Goal: Information Seeking & Learning: Compare options

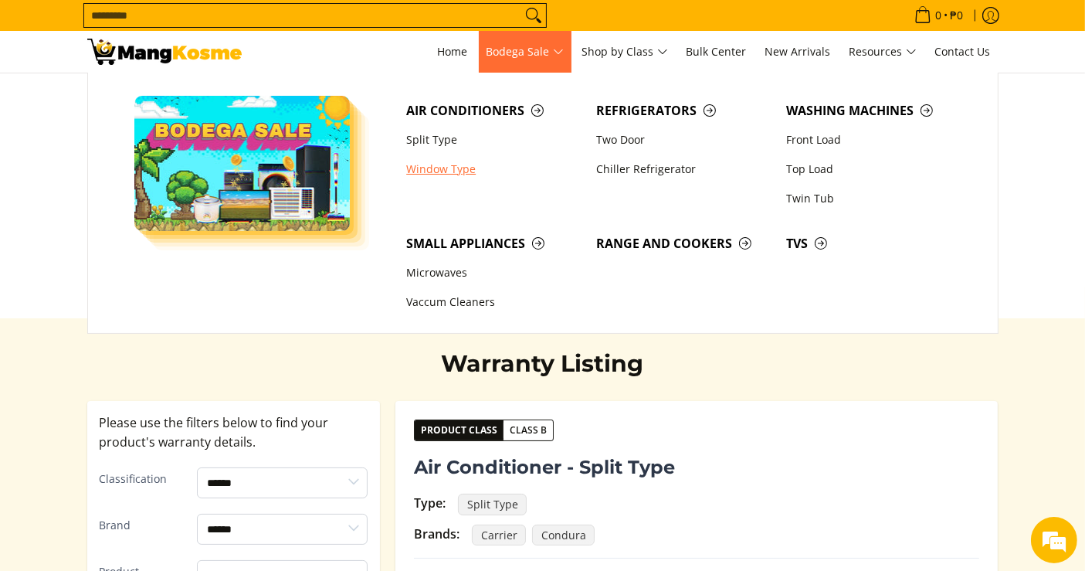
click at [434, 172] on link "Window Type" at bounding box center [494, 169] width 190 height 29
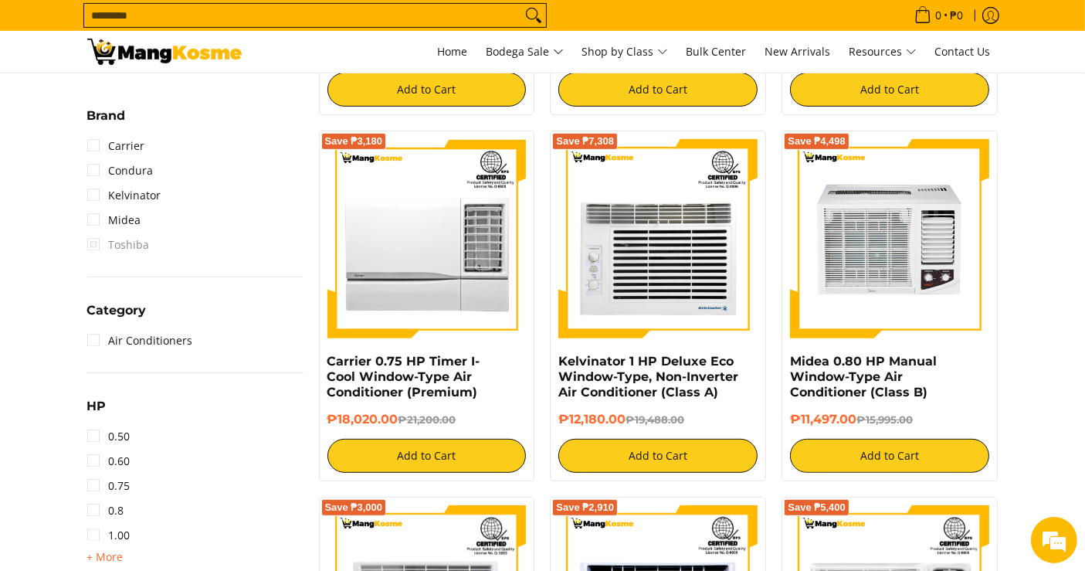
scroll to position [773, 0]
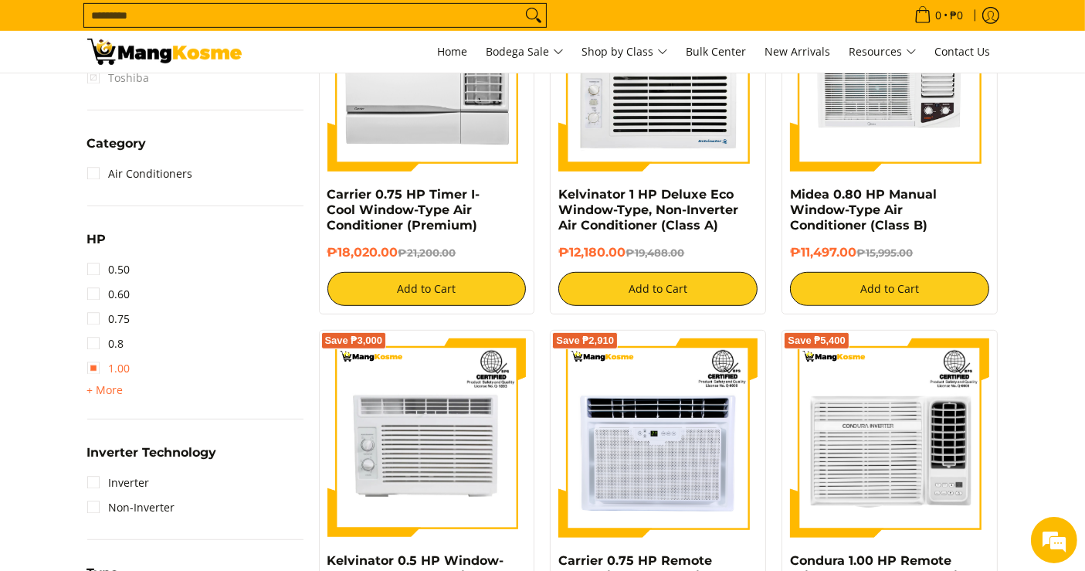
click at [112, 357] on link "1.00" at bounding box center [108, 368] width 43 height 25
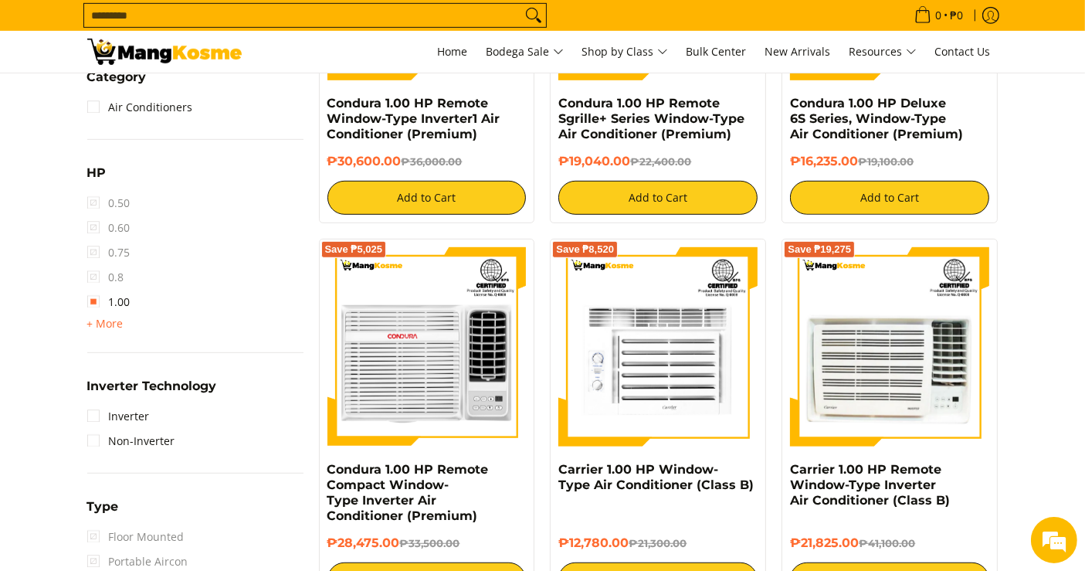
scroll to position [990, 0]
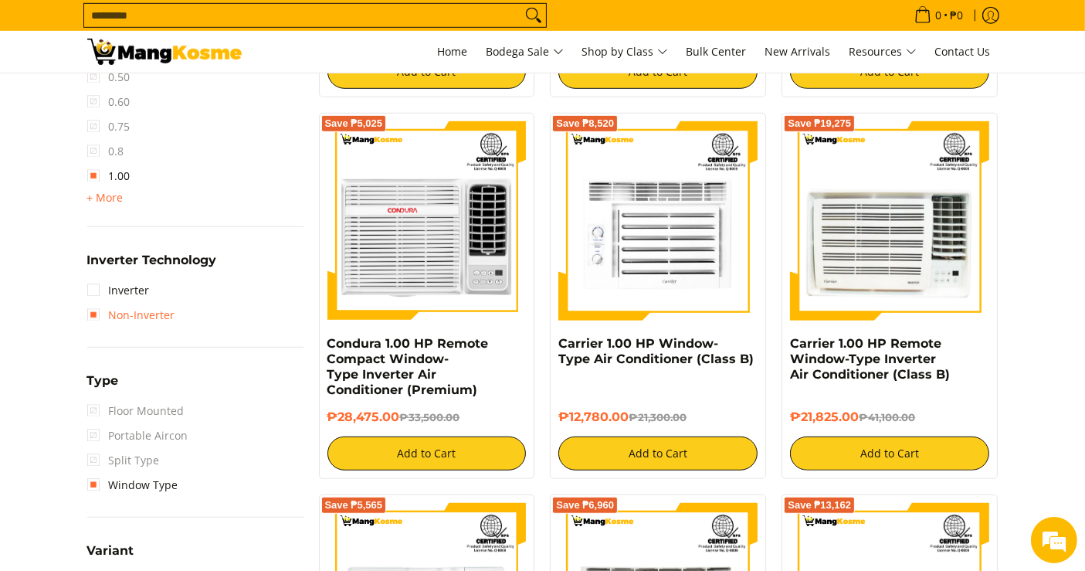
click at [151, 310] on link "Non-Inverter" at bounding box center [131, 315] width 88 height 25
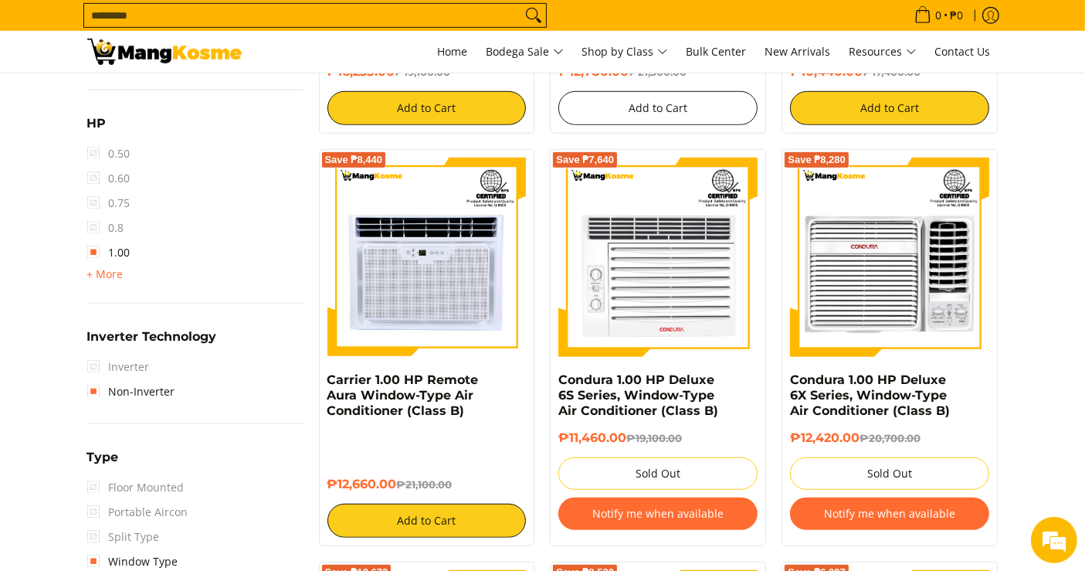
scroll to position [938, 0]
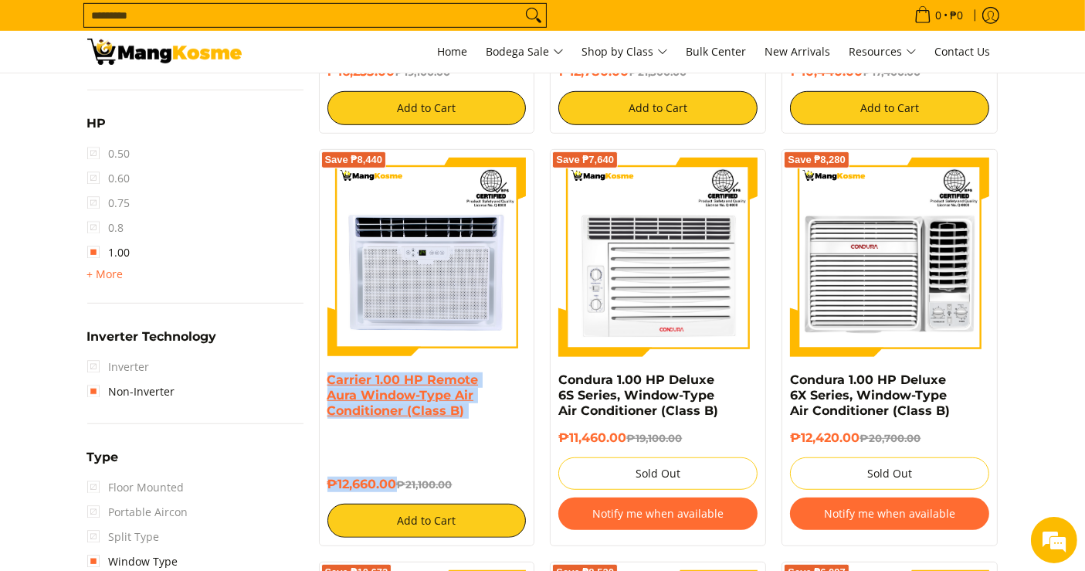
drag, startPoint x: 389, startPoint y: 471, endPoint x: 331, endPoint y: 385, distance: 104.6
click at [331, 385] on div "Carrier 1.00 HP Remote Aura Window-Type Air Conditioner (Class B) ₱12,660.00 ₱2…" at bounding box center [427, 454] width 199 height 165
copy div "Carrier 1.00 HP Remote Aura Window-Type Air Conditioner (Class B) ₱12,660.00"
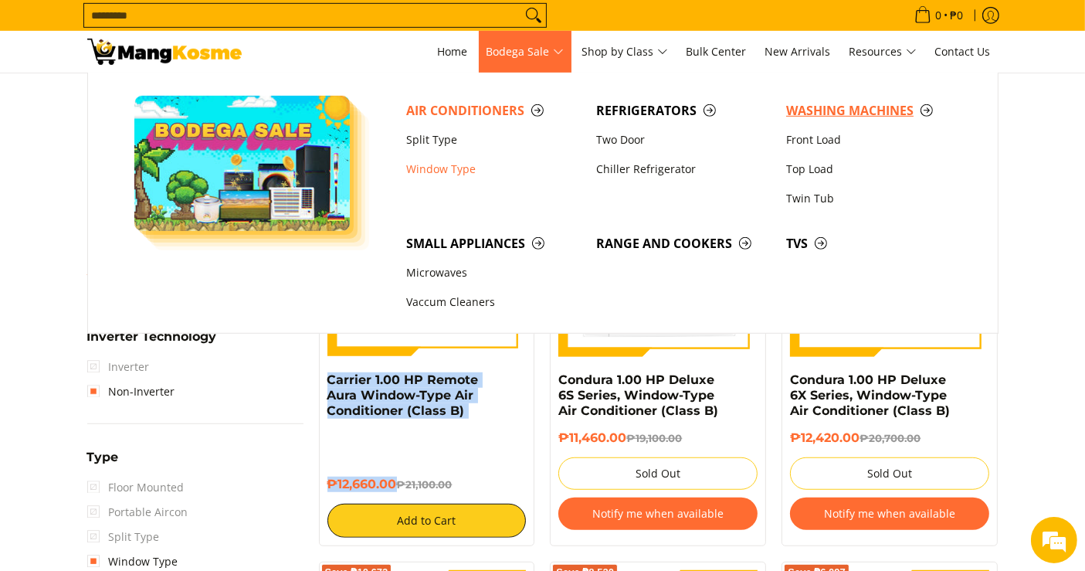
click at [858, 124] on link "Washing Machines" at bounding box center [874, 110] width 190 height 29
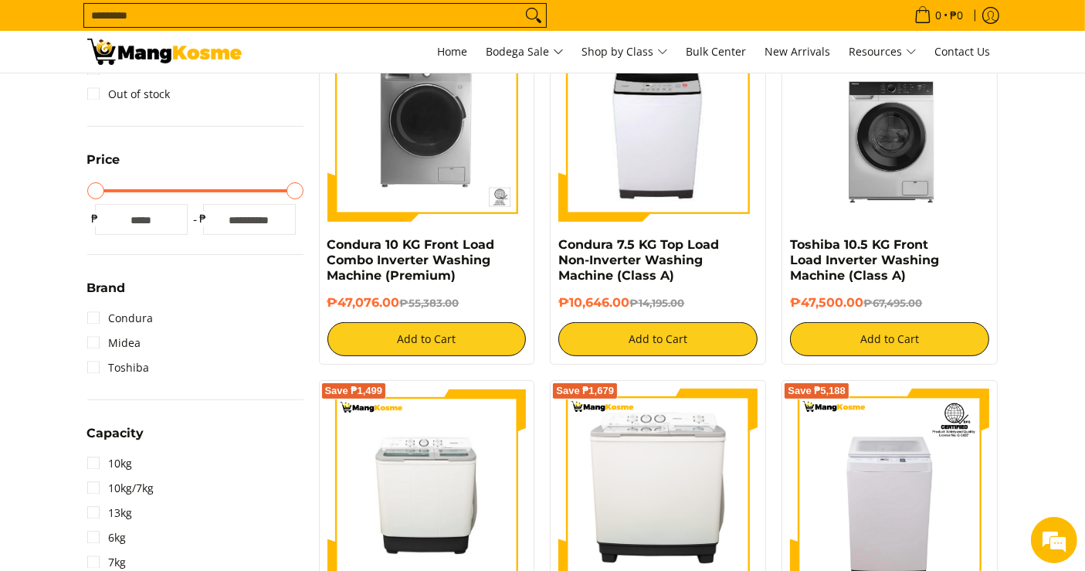
scroll to position [343, 0]
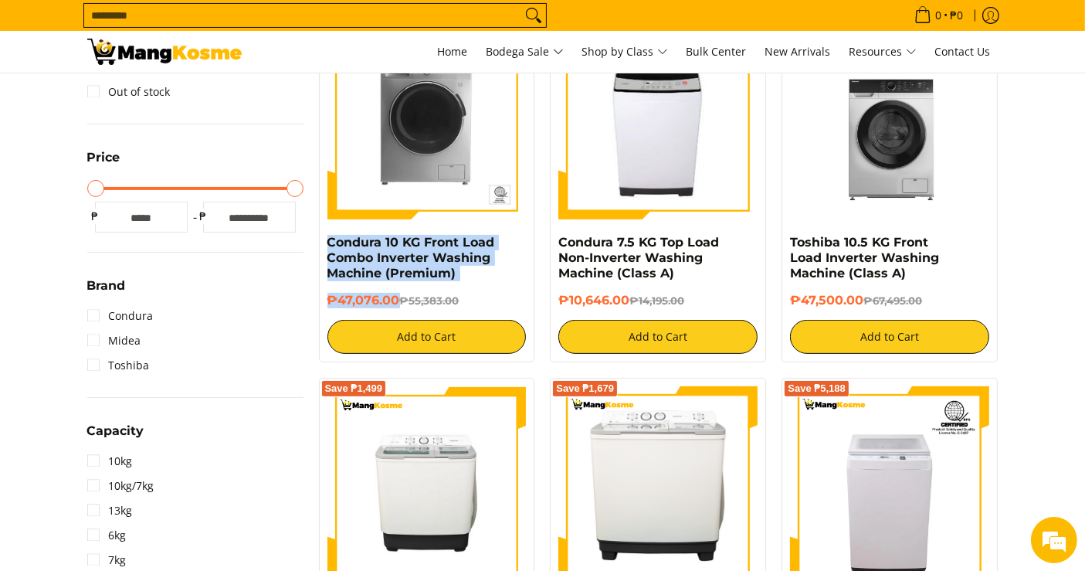
drag, startPoint x: 396, startPoint y: 294, endPoint x: 323, endPoint y: 243, distance: 88.7
click at [323, 243] on div "Save ₱8,307 Condura 10 KG Front Load Combo Inverter Washing Machine (Premium) ₱…" at bounding box center [427, 187] width 216 height 351
copy div "Condura 10 KG Front Load Combo Inverter Washing Machine (Premium) ₱47,076.00"
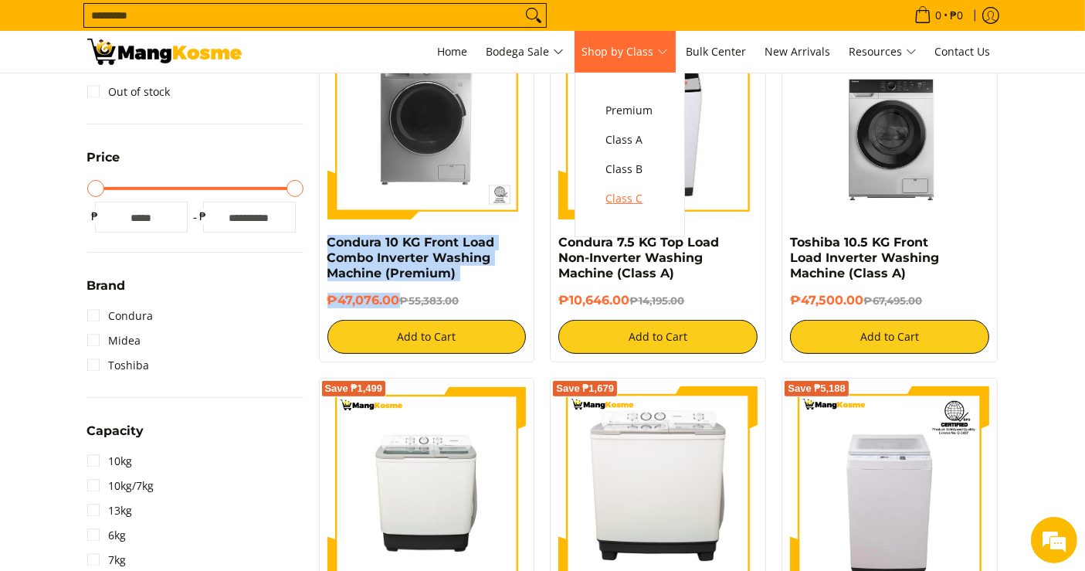
click at [644, 197] on span "Class C" at bounding box center [629, 198] width 47 height 19
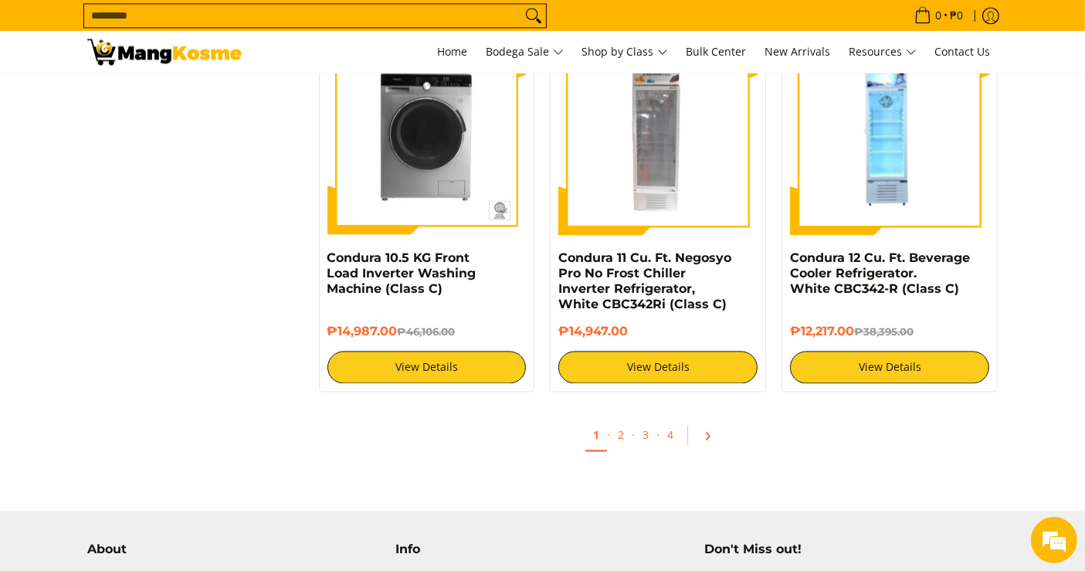
click at [710, 432] on link "Pagination" at bounding box center [713, 436] width 37 height 26
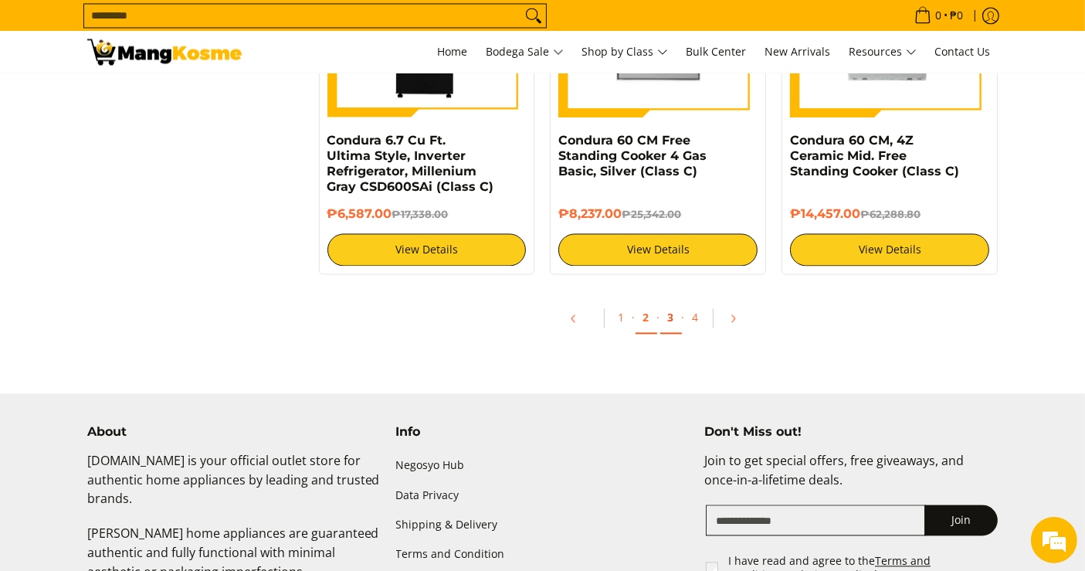
click at [668, 317] on link "3" at bounding box center [672, 318] width 22 height 32
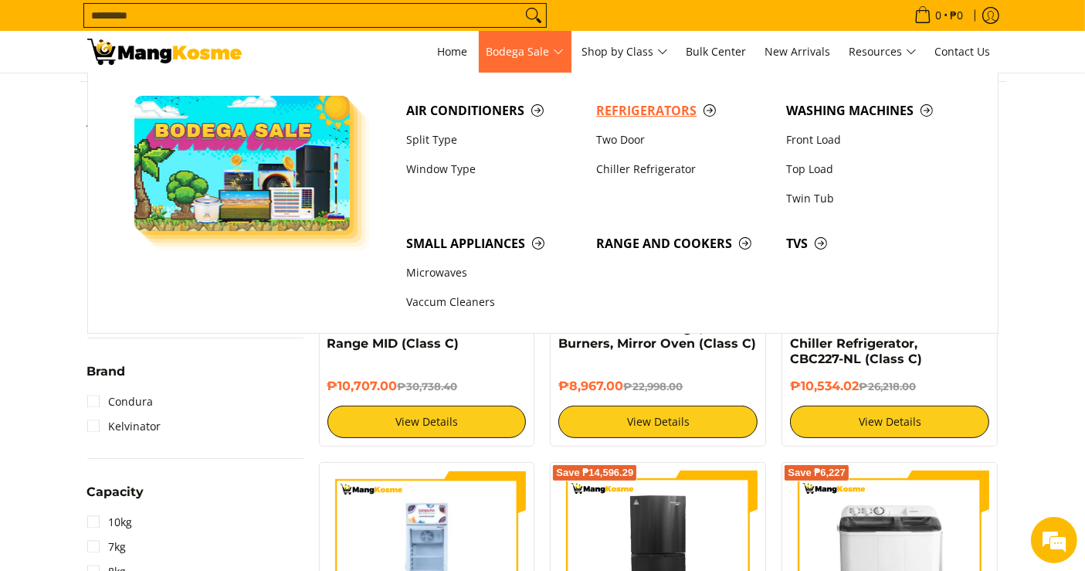
click at [615, 107] on span "Refrigerators" at bounding box center [683, 110] width 175 height 19
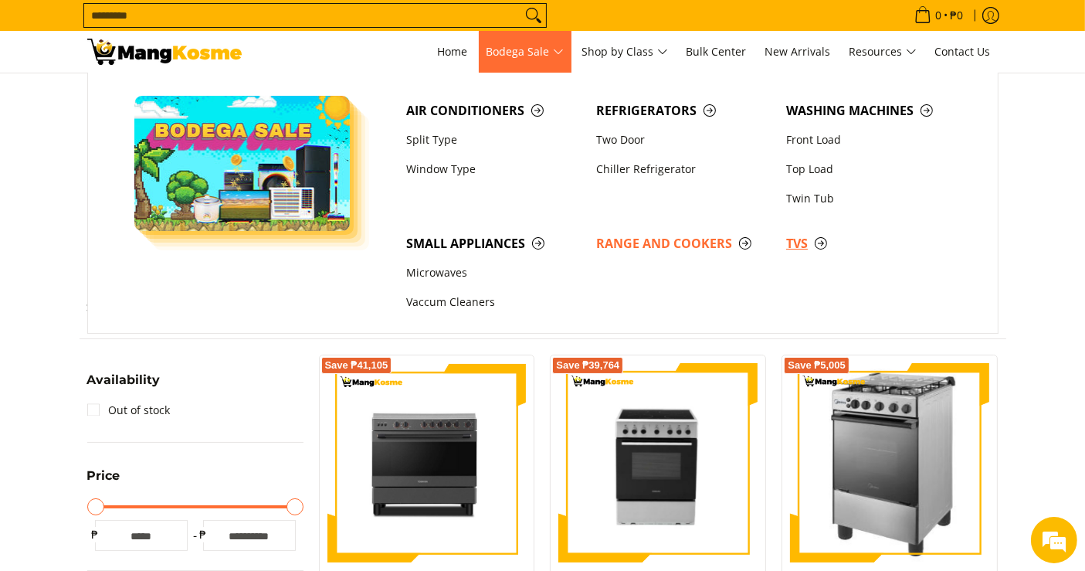
click at [801, 252] on span "TVs" at bounding box center [873, 243] width 175 height 19
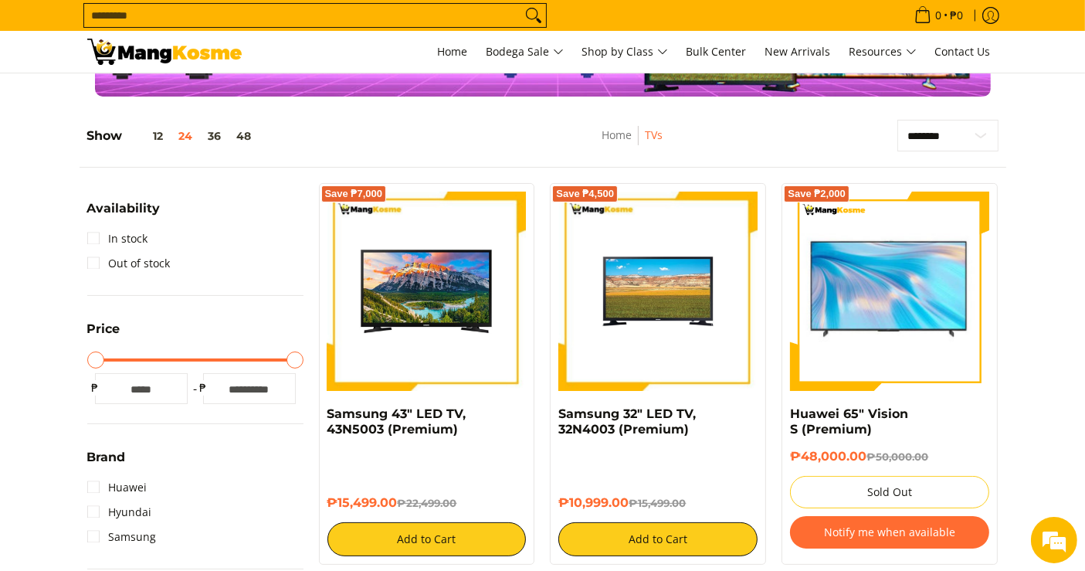
drag, startPoint x: 399, startPoint y: 506, endPoint x: 260, endPoint y: 209, distance: 328.3
click at [322, 416] on div "Save ₱7,000 Samsung 43" LED TV, 43N5003 (Premium) ₱15,499.00 ₱22,499.00 Add to …" at bounding box center [427, 374] width 216 height 382
copy div "Samsung 43" LED TV, 43N5003 (Premium) ₱15,499.00"
click at [457, 15] on input "Search..." at bounding box center [302, 15] width 437 height 23
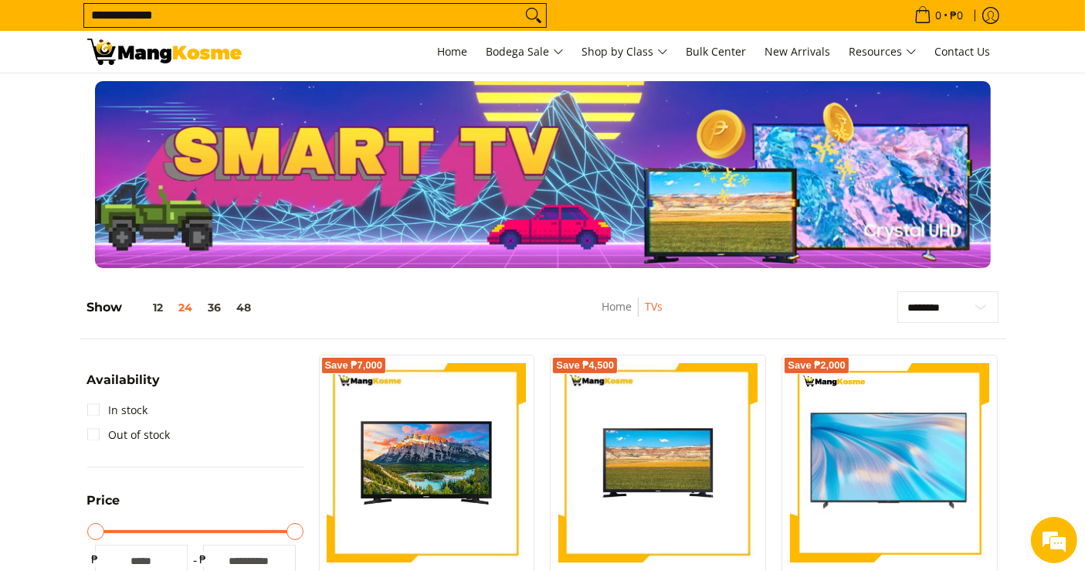
type input "**********"
click at [521, 4] on button "Search" at bounding box center [533, 15] width 25 height 23
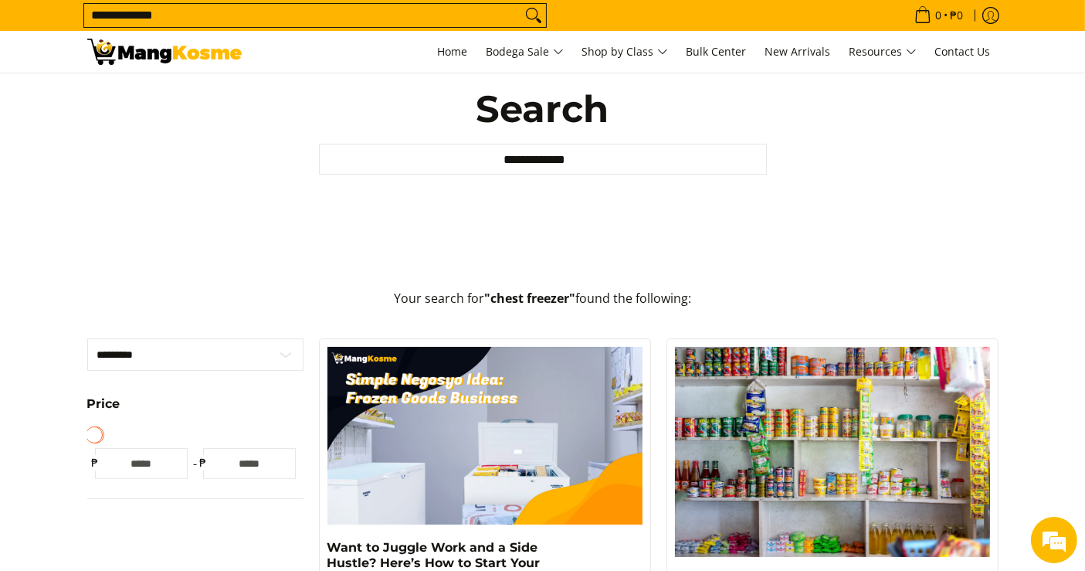
scroll to position [86, 0]
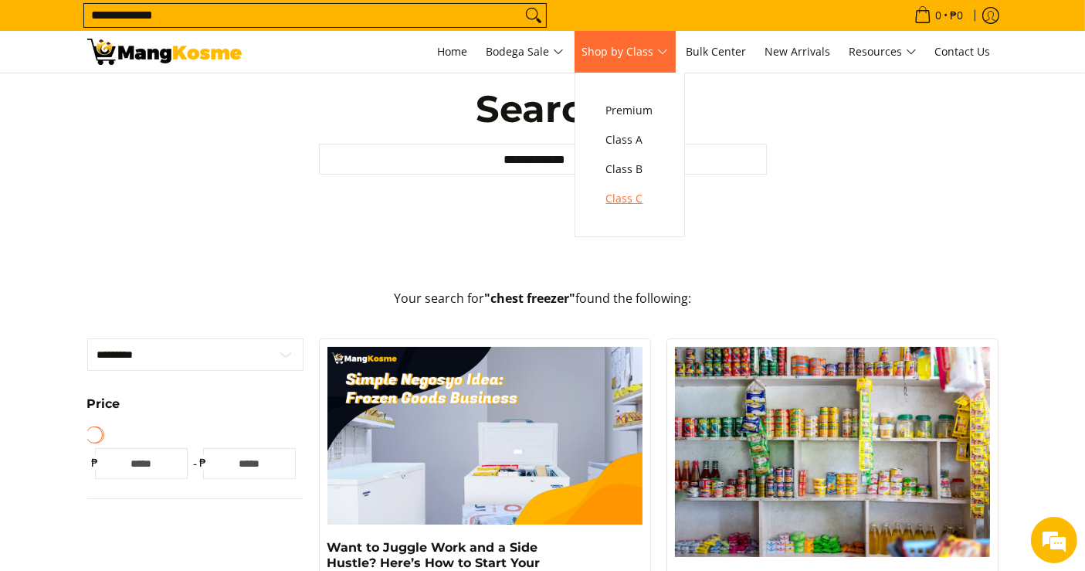
click at [652, 195] on span "Class C" at bounding box center [629, 198] width 47 height 19
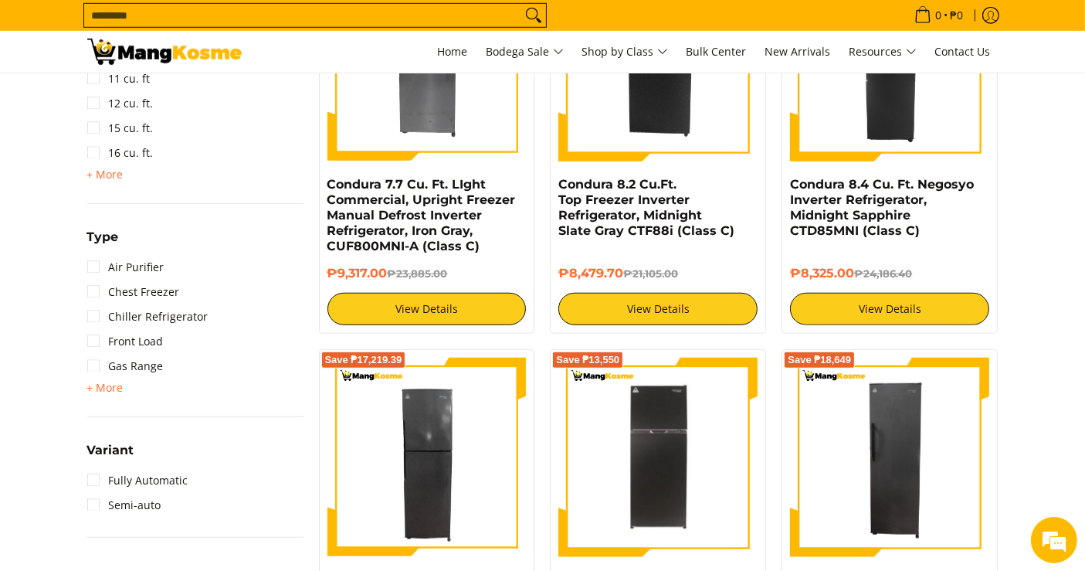
scroll to position [1160, 0]
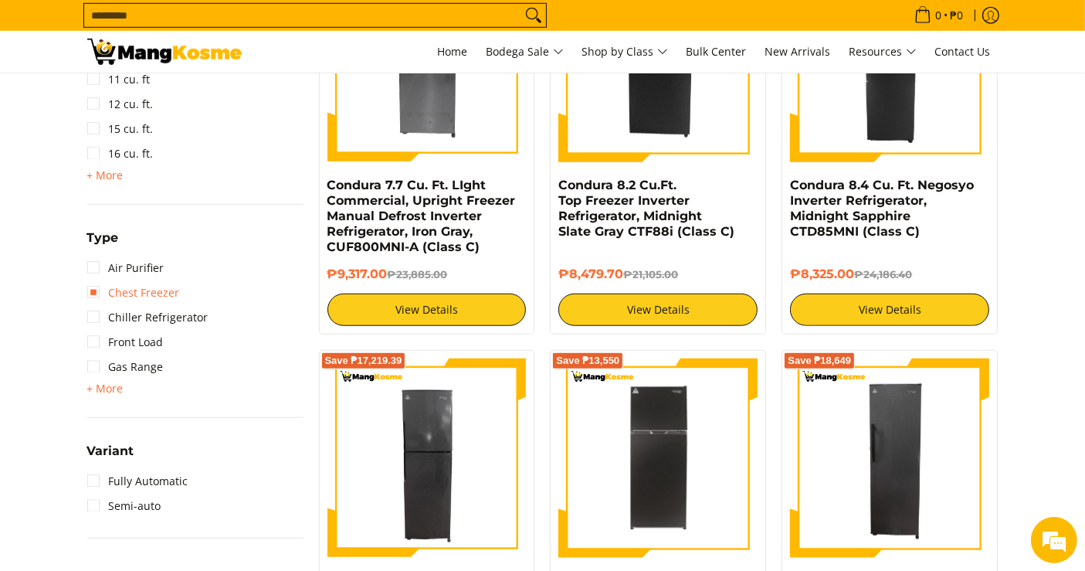
click at [155, 290] on link "Chest Freezer" at bounding box center [133, 292] width 93 height 25
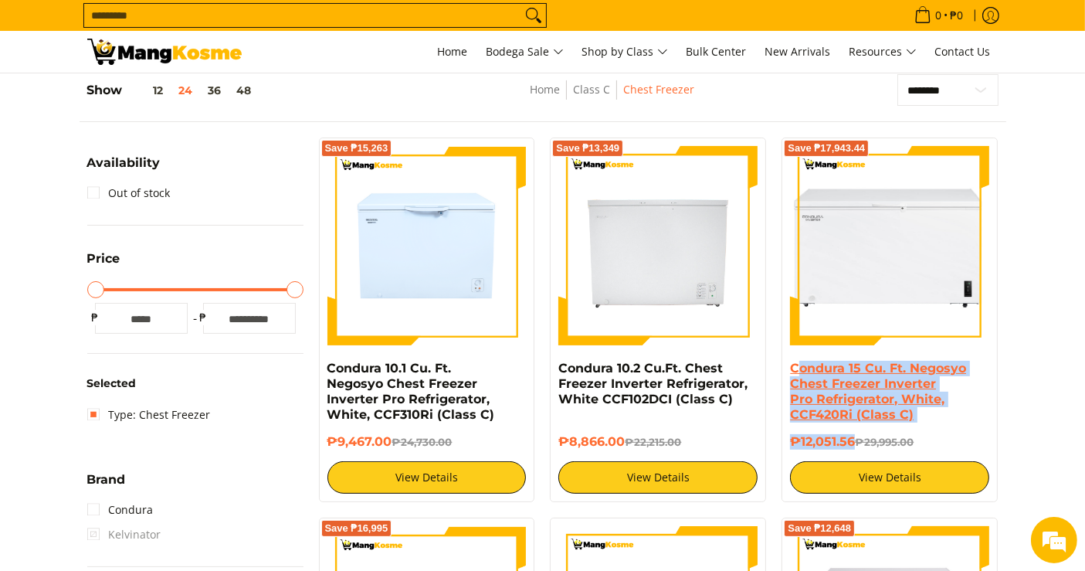
drag, startPoint x: 853, startPoint y: 444, endPoint x: 797, endPoint y: 369, distance: 93.8
click at [797, 369] on div "Condura 15 Cu. Ft. Negosyo Chest Freezer Inverter Pro Refrigerator, White, CCF4…" at bounding box center [889, 427] width 199 height 133
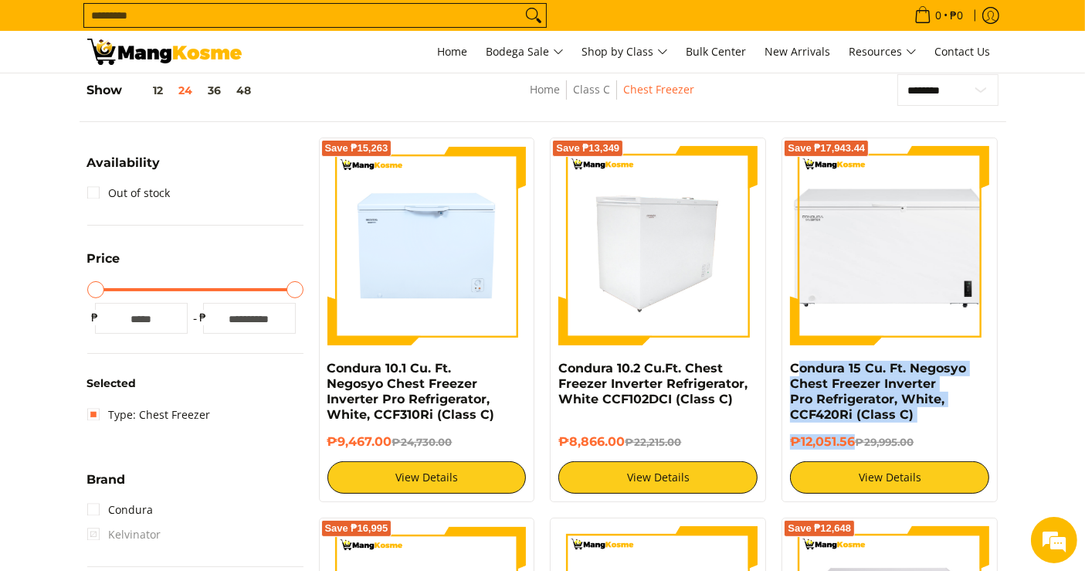
copy div "ondura 15 Cu. Ft. Negosyo Chest Freezer Inverter Pro Refrigerator, White, CCF42…"
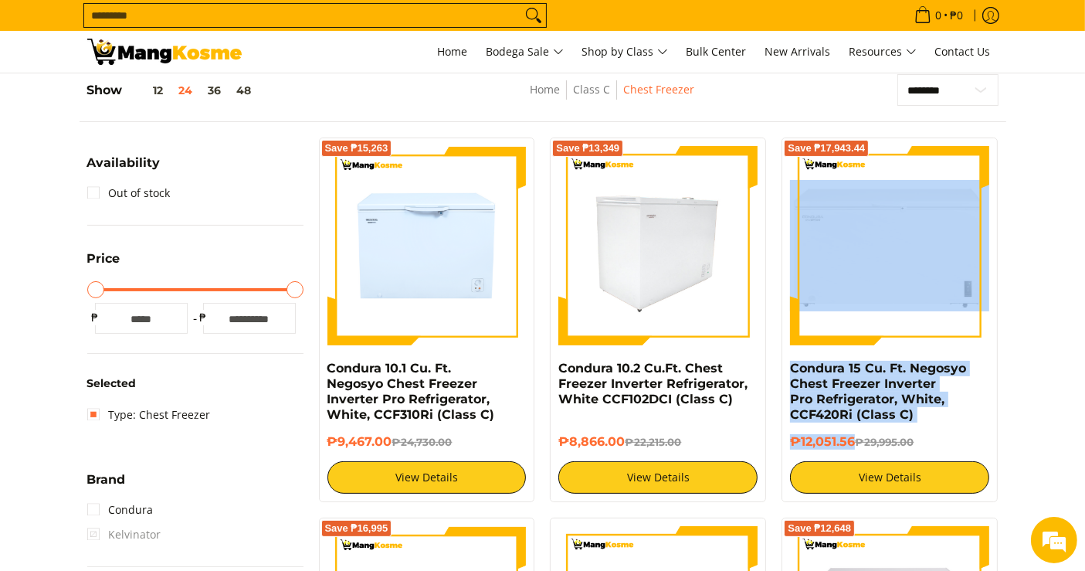
copy div "Condura 15 Cu. Ft. Negosyo Chest Freezer Inverter Pro Refrigerator, White, CCF4…"
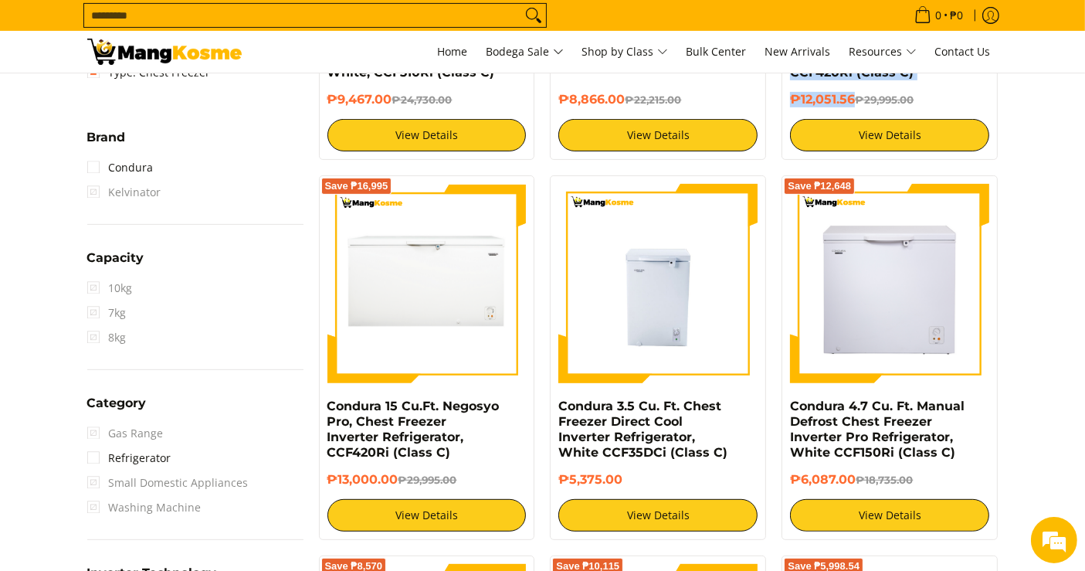
scroll to position [389, 0]
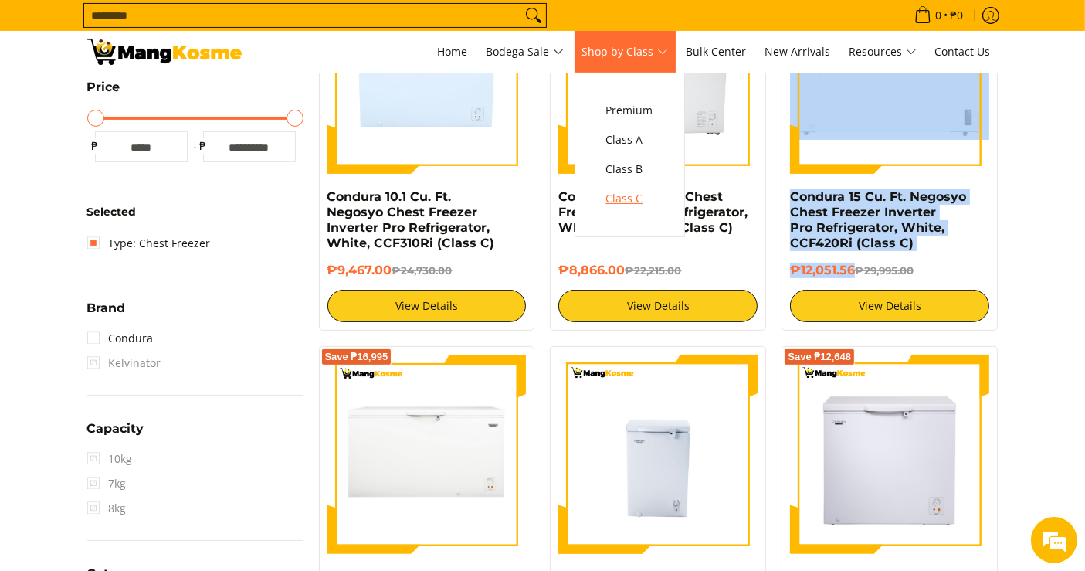
click at [635, 199] on span "Class C" at bounding box center [629, 198] width 47 height 19
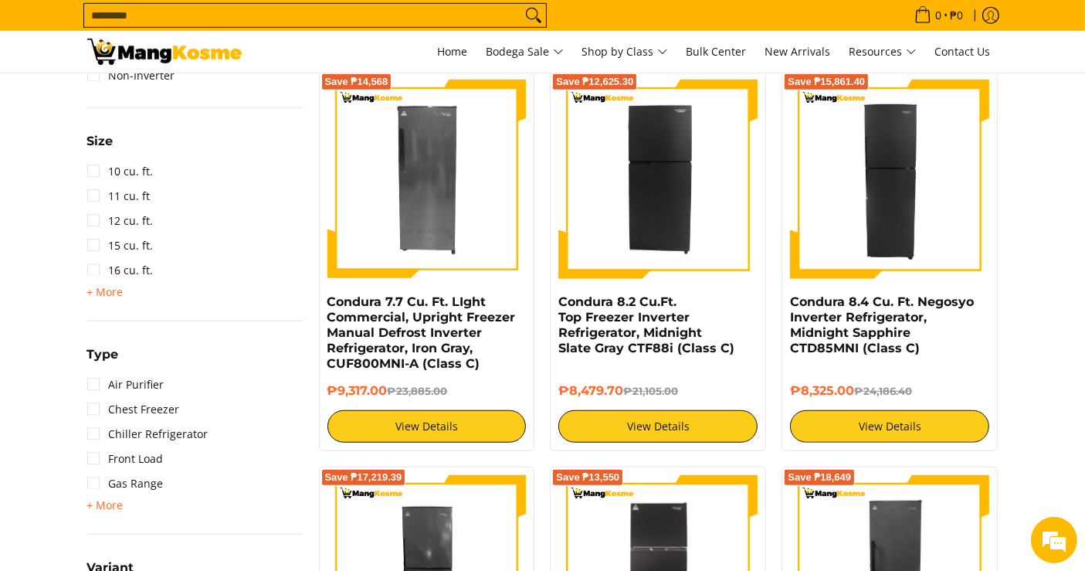
scroll to position [1030, 0]
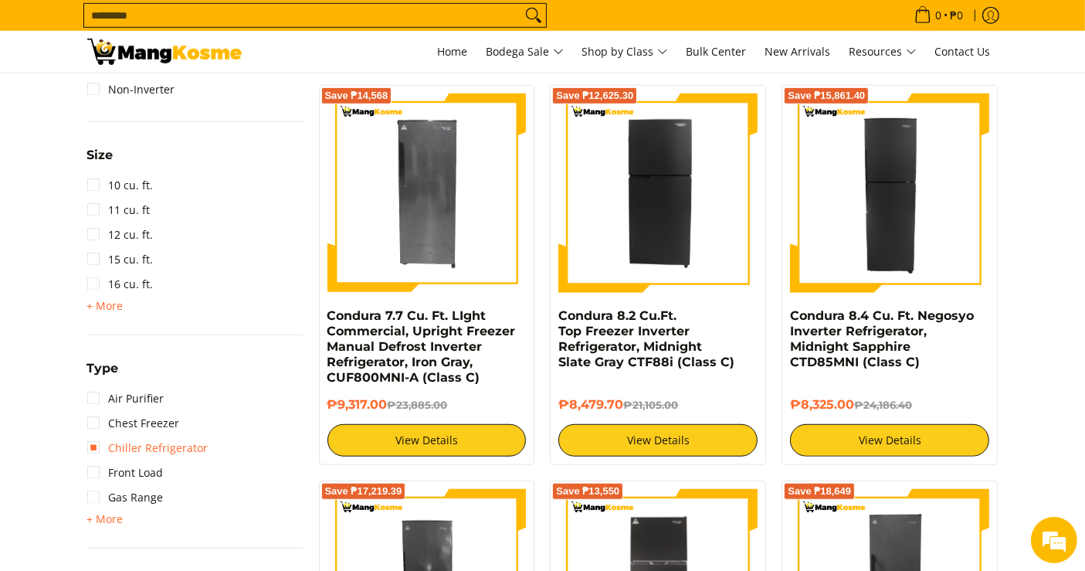
click at [153, 443] on link "Chiller Refrigerator" at bounding box center [147, 448] width 121 height 25
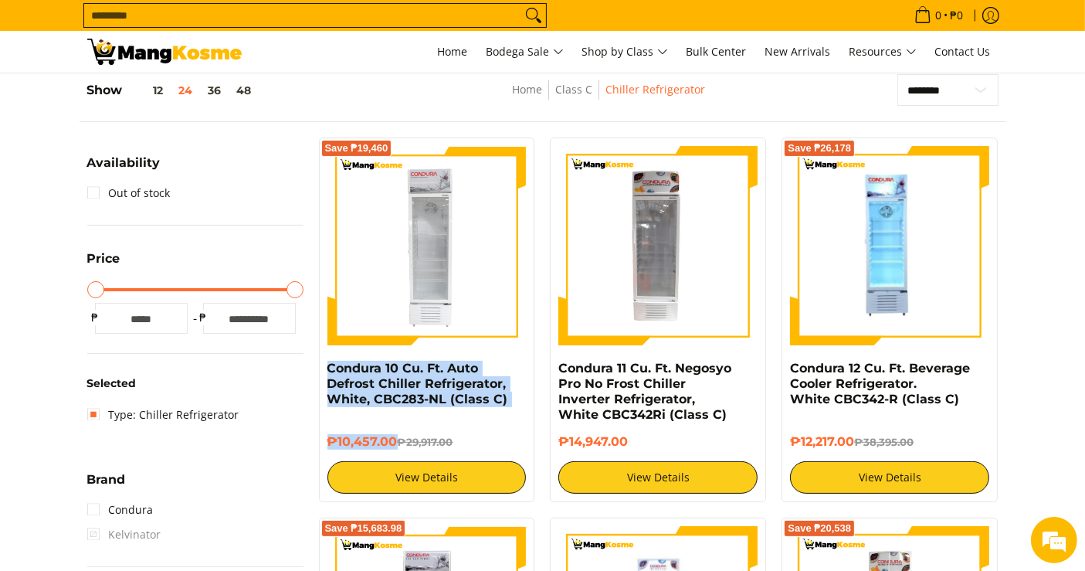
drag, startPoint x: 396, startPoint y: 440, endPoint x: 318, endPoint y: 361, distance: 112.0
click at [318, 361] on div "Save ₱19,460 Condura 10 Cu. Ft. Auto Defrost Chiller Refrigerator, White, CBC28…" at bounding box center [427, 320] width 232 height 365
copy div "Condura 10 Cu. Ft. Auto Defrost Chiller Refrigerator, White, CBC283-NL (Class C…"
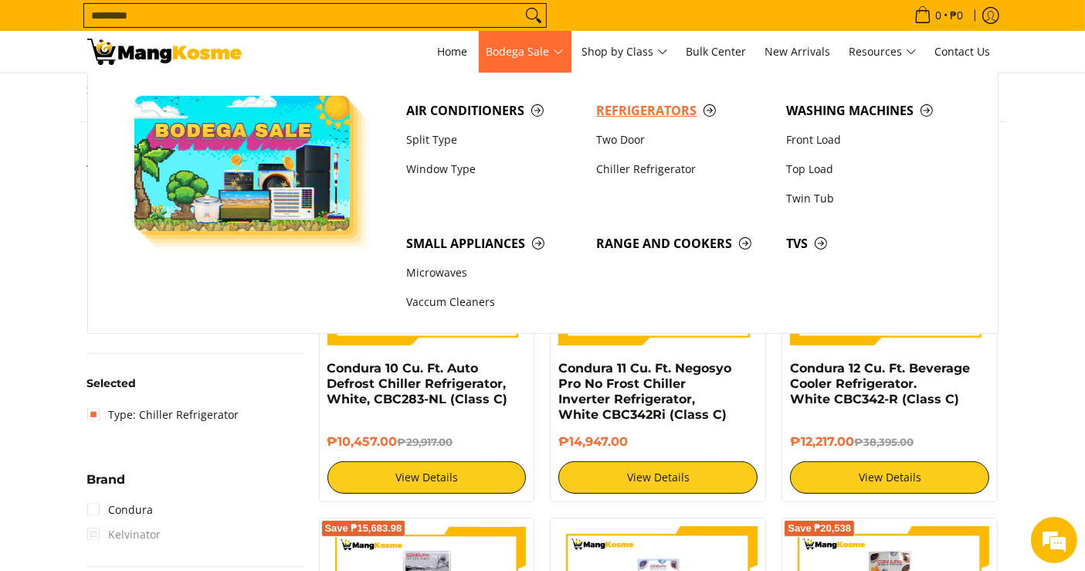
click at [620, 97] on link "Refrigerators" at bounding box center [684, 110] width 190 height 29
click at [622, 99] on link "Refrigerators" at bounding box center [684, 110] width 190 height 29
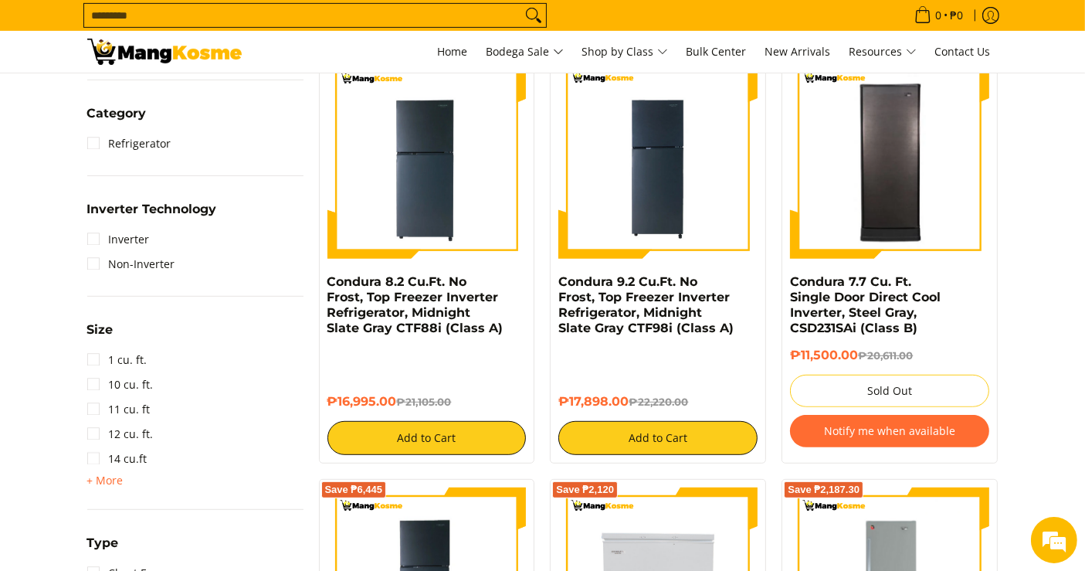
scroll to position [686, 0]
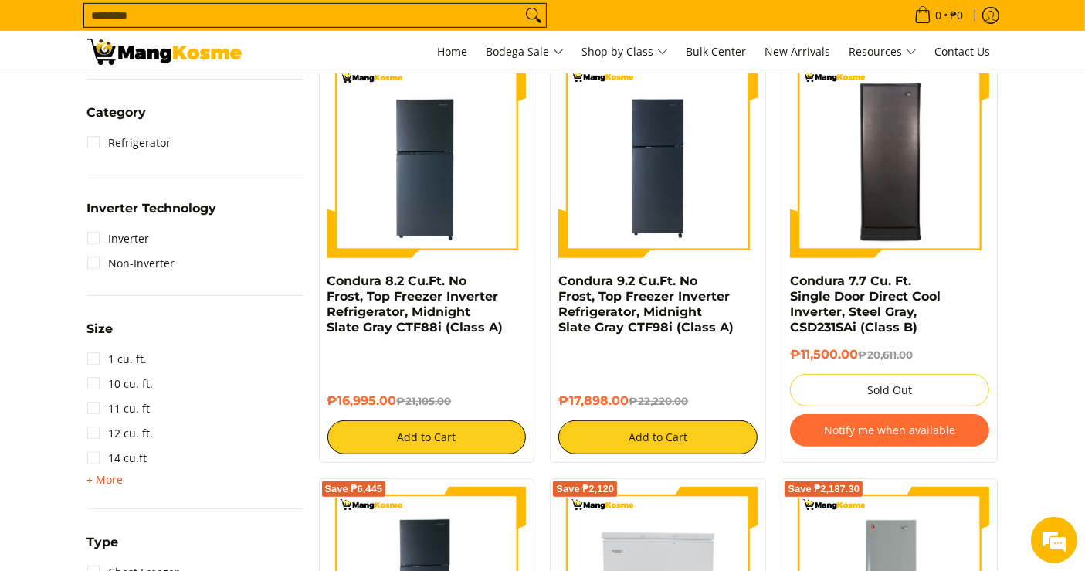
click at [110, 478] on span "+ More" at bounding box center [105, 480] width 36 height 12
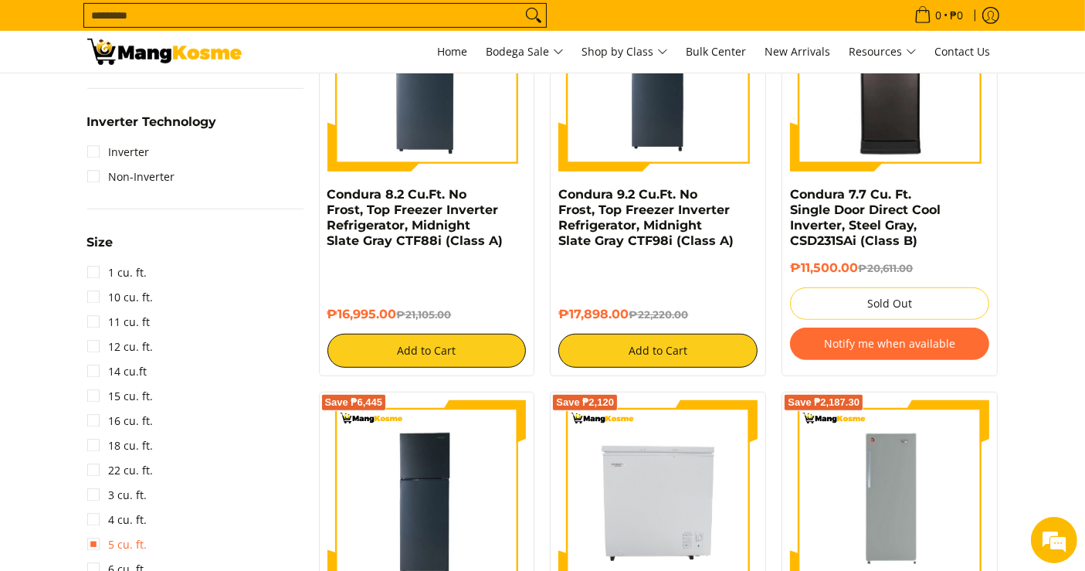
click at [130, 543] on link "5 cu. ft." at bounding box center [117, 544] width 60 height 25
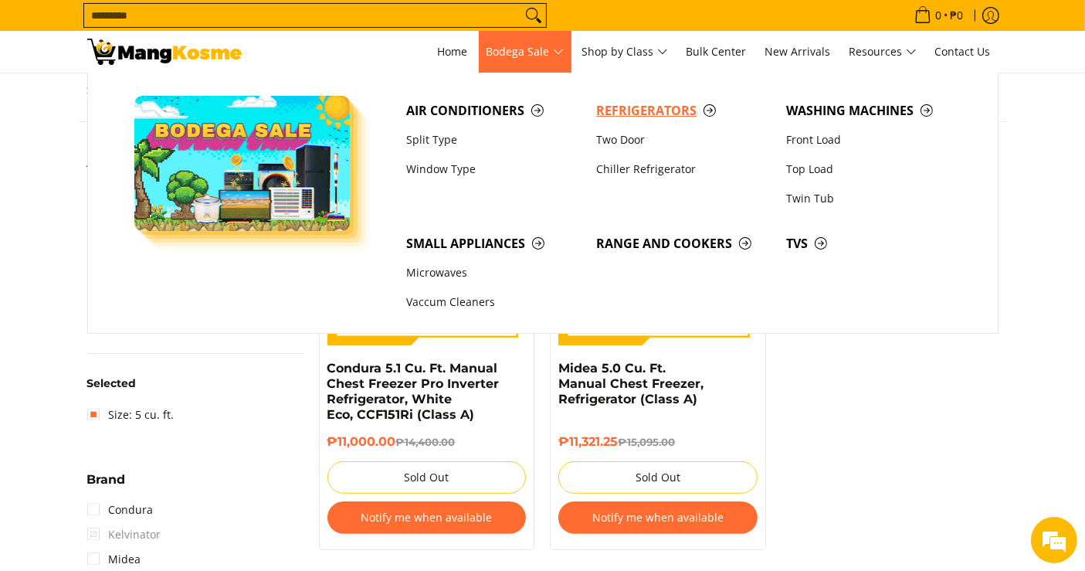
click at [640, 110] on span "Refrigerators" at bounding box center [683, 110] width 175 height 19
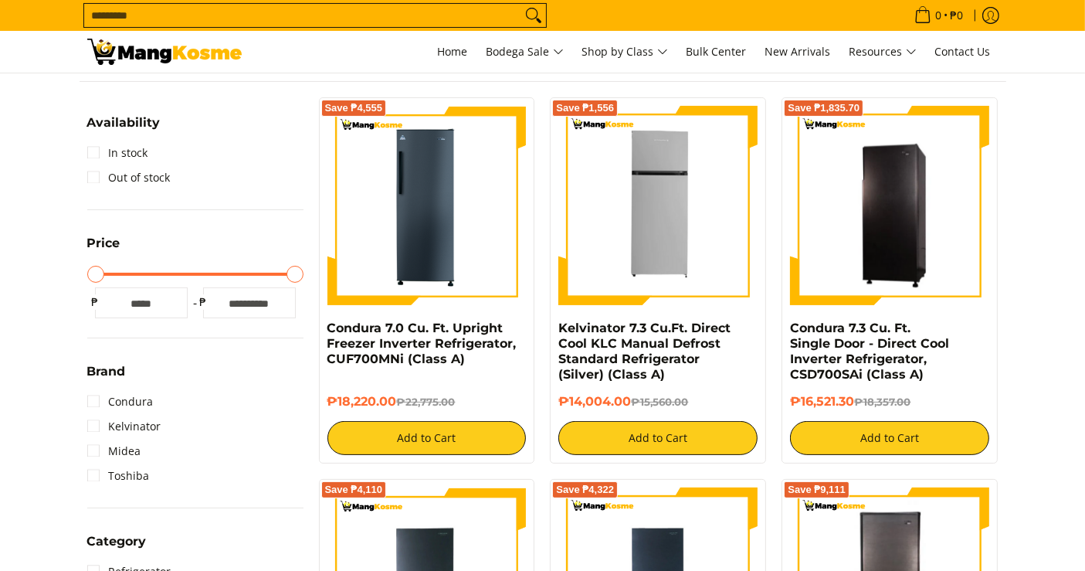
click at [399, 394] on h6 "₱18,220.00 ₱22,775.00" at bounding box center [427, 401] width 199 height 15
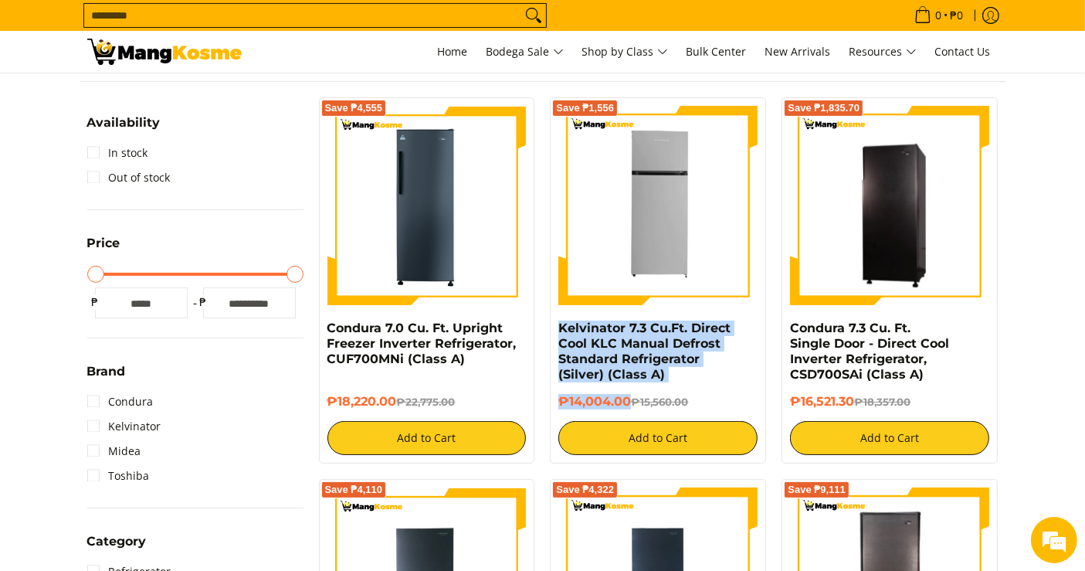
drag, startPoint x: 630, startPoint y: 403, endPoint x: 556, endPoint y: 322, distance: 109.3
click at [556, 322] on div "Save ₱1,556 Kelvinator 7.3 Cu.Ft. Direct Cool KLC Manual Defrost Standard Refri…" at bounding box center [658, 280] width 216 height 366
copy div "Kelvinator 7.3 Cu.Ft. Direct Cool KLC Manual Defrost Standard Refrigerator (Sil…"
